Goal: Task Accomplishment & Management: Manage account settings

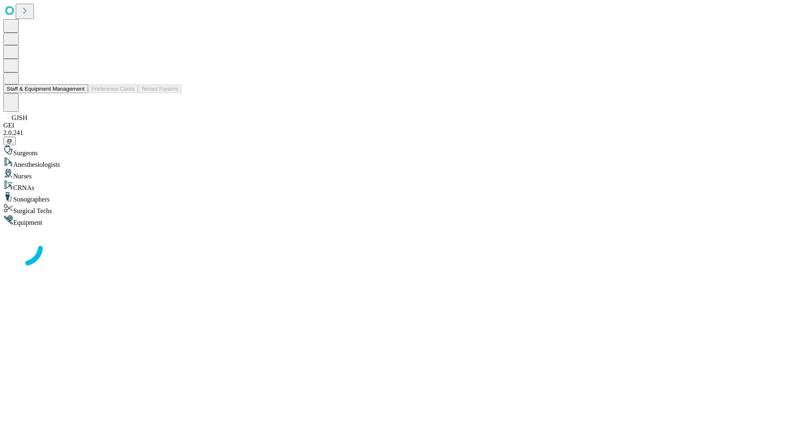
click at [79, 93] on button "Staff & Equipment Management" at bounding box center [45, 88] width 85 height 9
